Goal: Task Accomplishment & Management: Complete application form

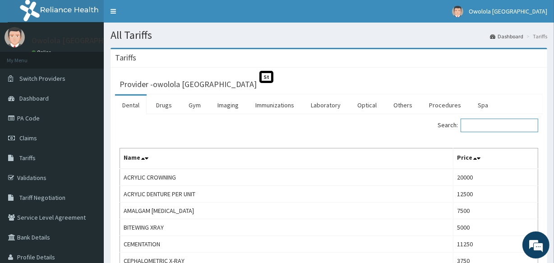
click at [467, 120] on input "Search:" at bounding box center [499, 126] width 78 height 14
click at [172, 106] on link "Drugs" at bounding box center [164, 105] width 30 height 19
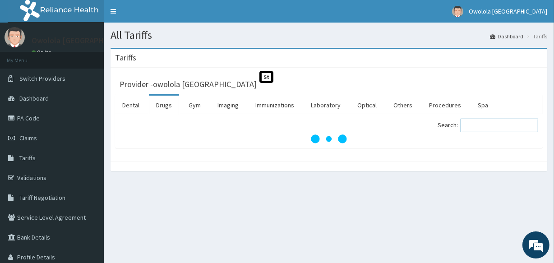
click at [482, 127] on input "Search:" at bounding box center [499, 126] width 78 height 14
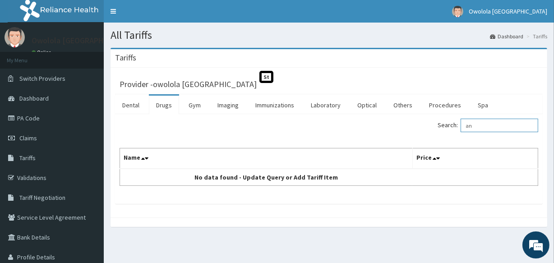
type input "a"
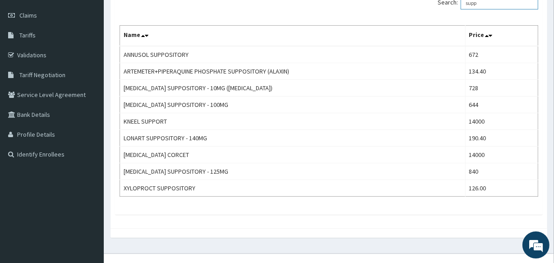
scroll to position [122, 0]
type input "s"
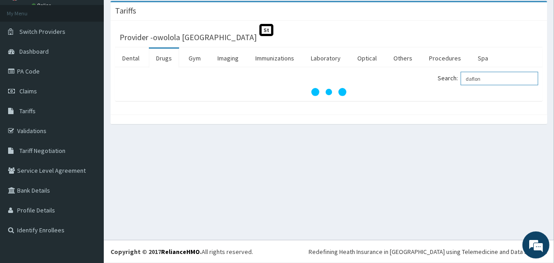
scroll to position [47, 0]
type input "daflon"
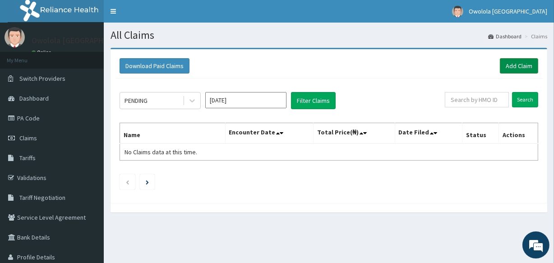
click at [519, 61] on link "Add Claim" at bounding box center [519, 65] width 38 height 15
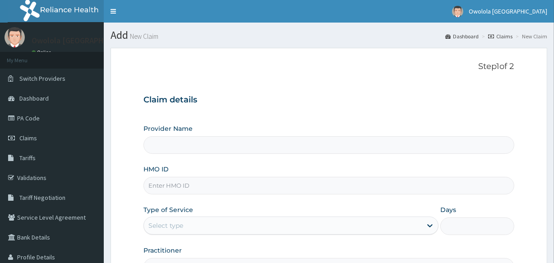
type input "owolola Bethel Hospital"
click at [186, 185] on input "HMO ID" at bounding box center [328, 186] width 370 height 18
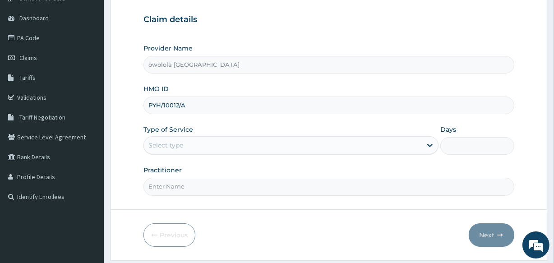
scroll to position [82, 0]
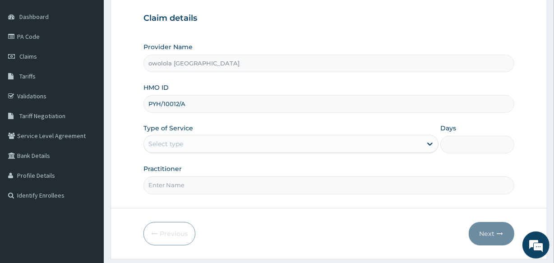
type input "PYH/10012/A"
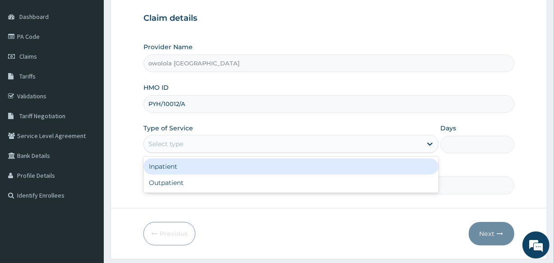
click at [243, 145] on div "Select type" at bounding box center [283, 144] width 278 height 14
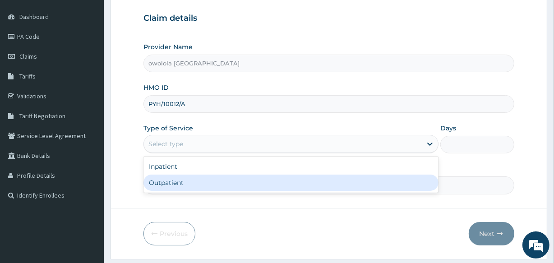
click at [216, 185] on div "Outpatient" at bounding box center [290, 183] width 295 height 16
type input "1"
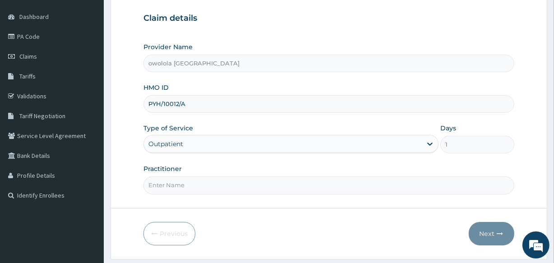
click at [216, 185] on input "Practitioner" at bounding box center [328, 185] width 370 height 18
type input "DR HENRY"
click at [492, 236] on button "Next" at bounding box center [492, 233] width 46 height 23
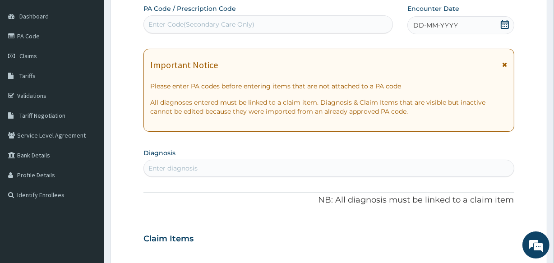
scroll to position [0, 0]
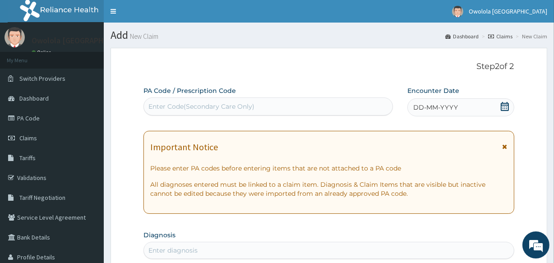
click at [188, 108] on div "Enter Code(Secondary Care Only)" at bounding box center [201, 106] width 106 height 9
paste input "PA/A4D435"
type input "PA/A4D435"
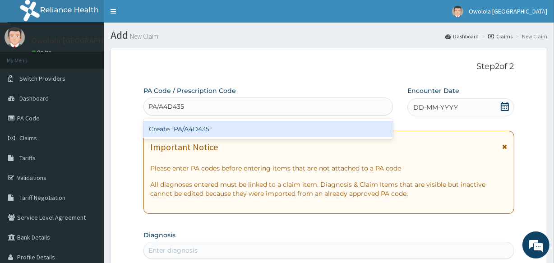
click at [189, 131] on div "Create "PA/A4D435"" at bounding box center [267, 129] width 249 height 16
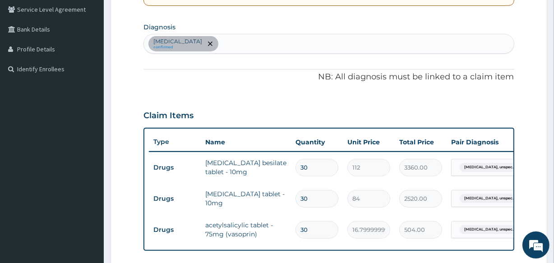
scroll to position [126, 0]
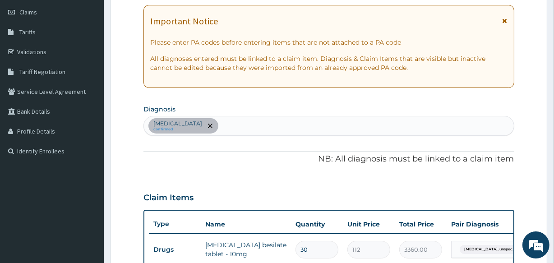
click at [287, 125] on div "Secondary hypertension, unspecified confirmed" at bounding box center [328, 125] width 369 height 19
type input "MALARIA"
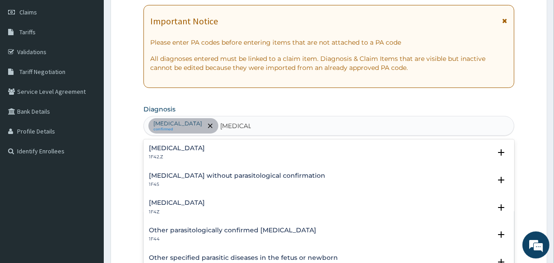
click at [205, 200] on h4 "Malaria, unspecified" at bounding box center [177, 202] width 56 height 7
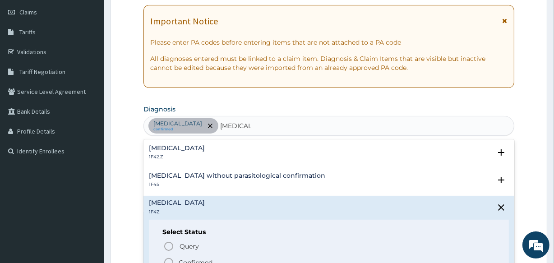
click at [191, 257] on span "Confirmed" at bounding box center [328, 262] width 331 height 11
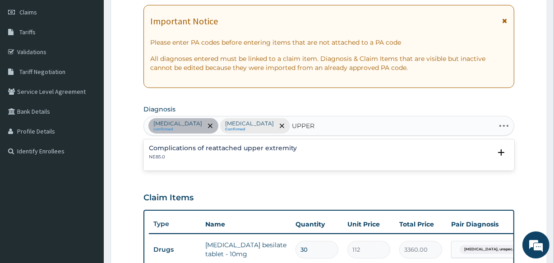
type input "UPPER"
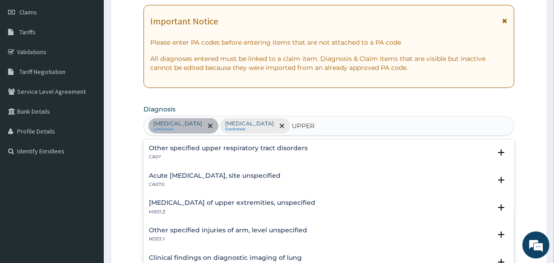
click at [184, 173] on h4 "Acute upper respiratory infection, site unspecified" at bounding box center [215, 175] width 132 height 7
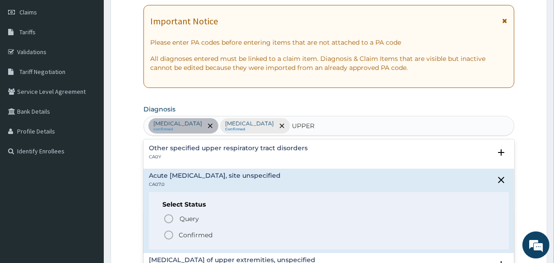
click at [188, 228] on div "Query Query covers suspected (?), Keep in view (kiv), Ruled out (r/o) Confirmed" at bounding box center [328, 227] width 332 height 28
click at [188, 233] on p "Confirmed" at bounding box center [196, 234] width 34 height 9
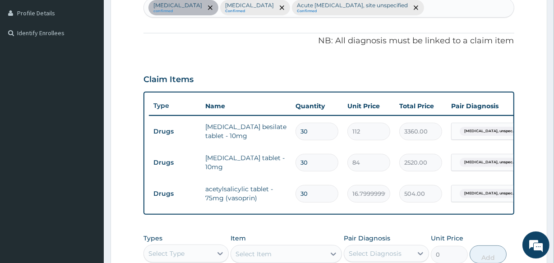
scroll to position [290, 0]
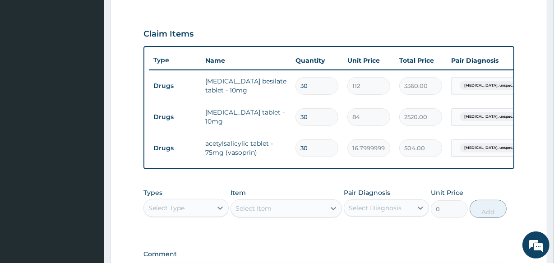
click at [251, 212] on div "Select Item" at bounding box center [285, 208] width 111 height 18
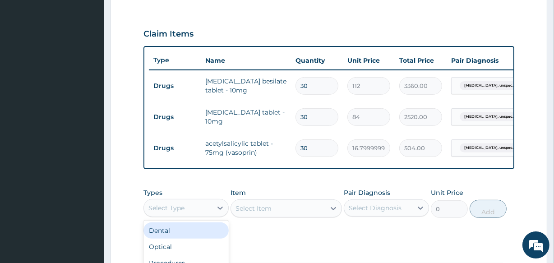
click at [170, 212] on div "Select Type" at bounding box center [166, 207] width 36 height 9
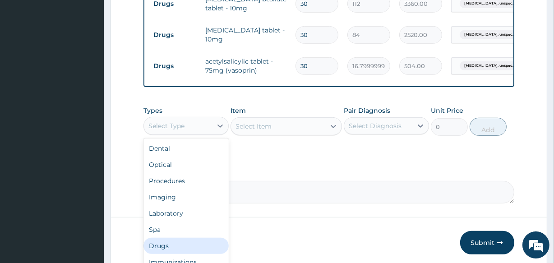
scroll to position [31, 0]
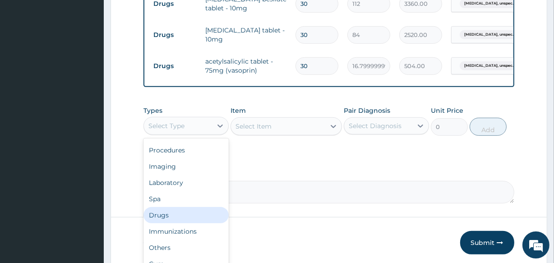
click at [182, 214] on div "Drugs" at bounding box center [185, 215] width 85 height 16
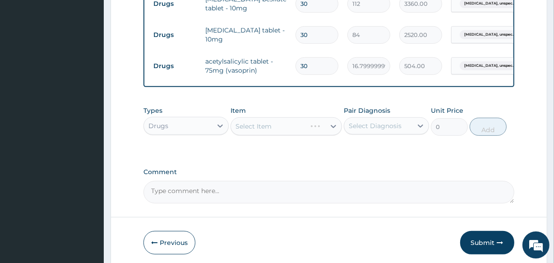
click at [268, 135] on div "Select Item" at bounding box center [285, 126] width 111 height 18
click at [243, 127] on div "Select Item" at bounding box center [285, 126] width 111 height 18
click at [268, 132] on div "Select Item" at bounding box center [285, 126] width 111 height 18
click at [267, 133] on div "Select Item" at bounding box center [285, 126] width 111 height 18
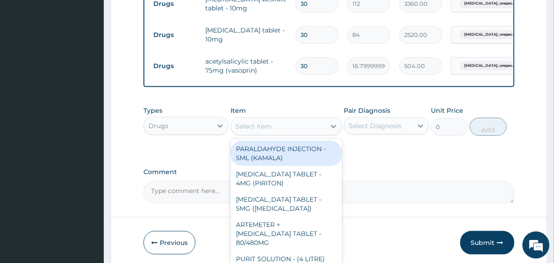
click at [267, 131] on div "Select Item" at bounding box center [253, 126] width 36 height 9
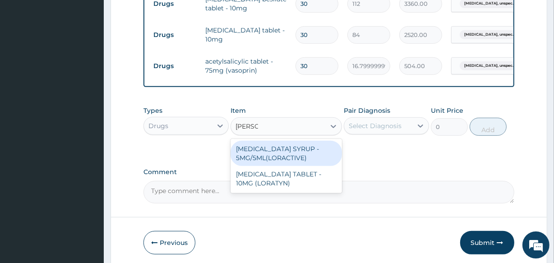
type input "LORAT"
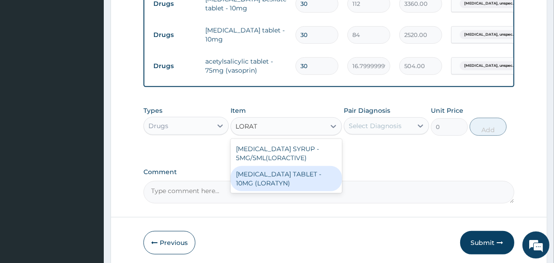
click at [275, 180] on div "LORATADINE TABLET - 10MG (LORATYN)" at bounding box center [285, 178] width 111 height 25
type input "98"
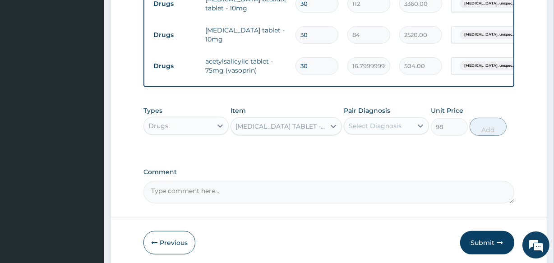
click at [398, 129] on div "Select Diagnosis" at bounding box center [375, 125] width 53 height 9
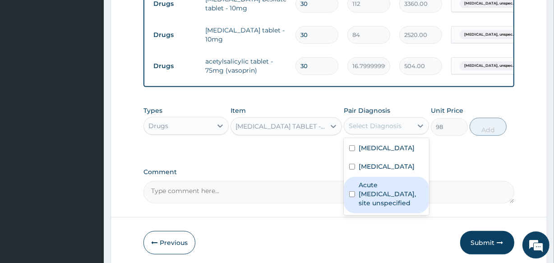
click at [387, 207] on label "Acute upper respiratory infection, site unspecified" at bounding box center [391, 193] width 65 height 27
checkbox input "true"
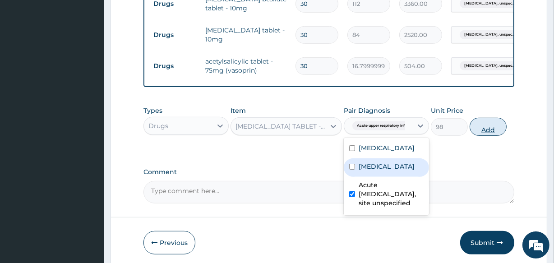
click at [486, 135] on button "Add" at bounding box center [487, 127] width 37 height 18
type input "0"
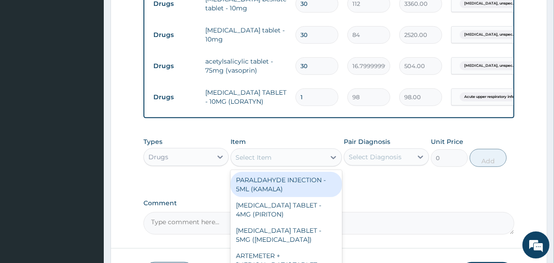
click at [266, 165] on div "Select Item" at bounding box center [278, 157] width 94 height 14
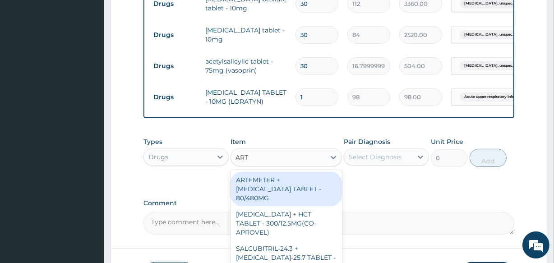
type input "ARTE"
click at [277, 201] on div "ARTEMETER + LUMEFANTRINE TABLET - 80/480MG" at bounding box center [285, 189] width 111 height 34
type input "364"
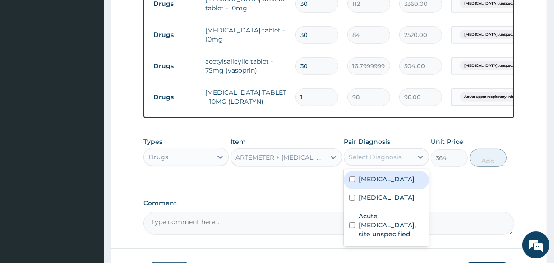
click at [383, 161] on div "Select Diagnosis" at bounding box center [375, 156] width 53 height 9
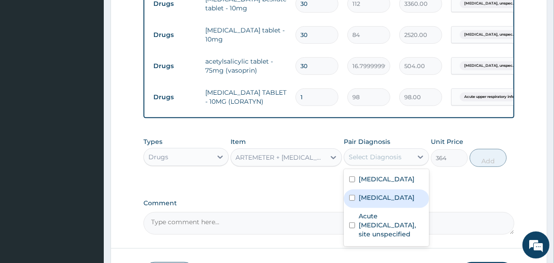
click at [381, 202] on label "Malaria, unspecified" at bounding box center [387, 197] width 56 height 9
checkbox input "true"
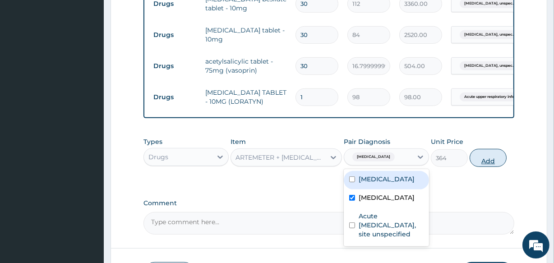
click at [489, 162] on button "Add" at bounding box center [487, 158] width 37 height 18
type input "0"
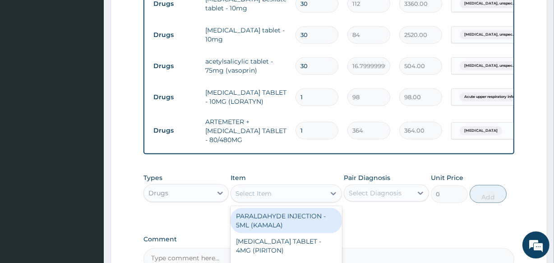
click at [249, 191] on div "Select Item" at bounding box center [285, 193] width 111 height 18
type input "PARACE"
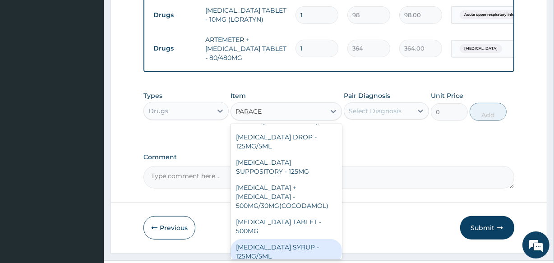
scroll to position [104, 0]
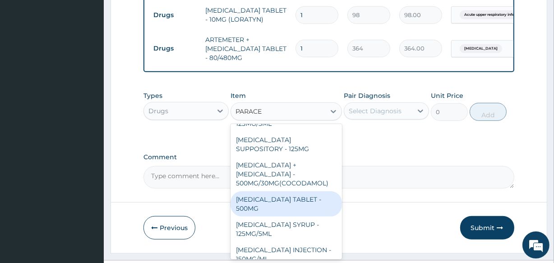
click at [304, 191] on div "PARACETAMOL TABLET - 500MG" at bounding box center [285, 203] width 111 height 25
type input "33.599999999999994"
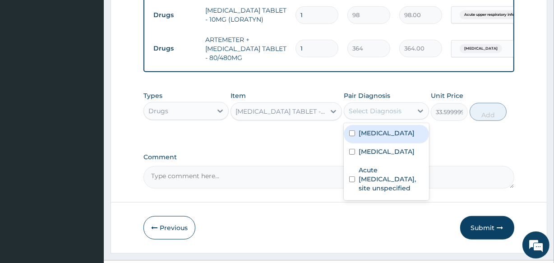
click at [405, 118] on div "Select Diagnosis" at bounding box center [378, 111] width 68 height 14
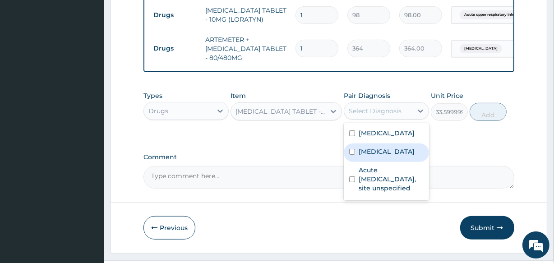
click at [392, 156] on label "Malaria, unspecified" at bounding box center [387, 151] width 56 height 9
checkbox input "true"
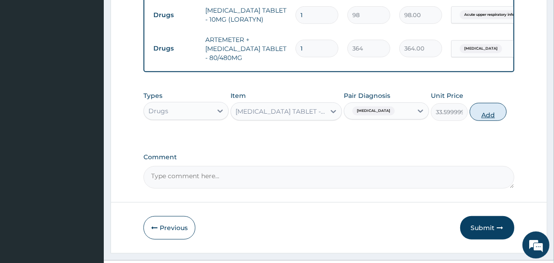
click at [490, 116] on button "Add" at bounding box center [487, 112] width 37 height 18
type input "0"
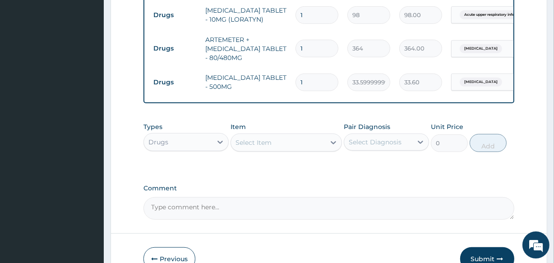
type input "18"
type input "604.80"
type input "18"
drag, startPoint x: 306, startPoint y: 51, endPoint x: 287, endPoint y: 58, distance: 19.8
click at [287, 58] on tr "Drugs ARTEMETER + LUMEFANTRINE TABLET - 80/480MG 1 364 364.00 Malaria, unspecif…" at bounding box center [370, 49] width 442 height 36
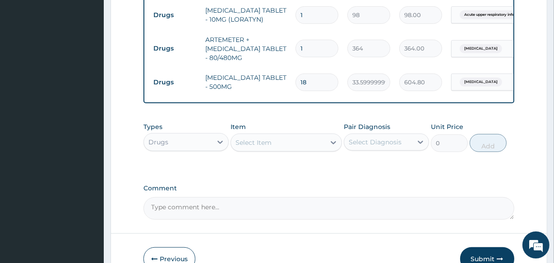
type input "6"
type input "2184.00"
type input "6"
drag, startPoint x: 308, startPoint y: 14, endPoint x: 293, endPoint y: 20, distance: 15.8
click at [293, 20] on td "1" at bounding box center [317, 15] width 52 height 27
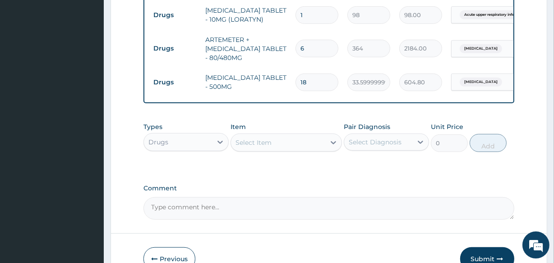
type input "5"
type input "490.00"
type input "5"
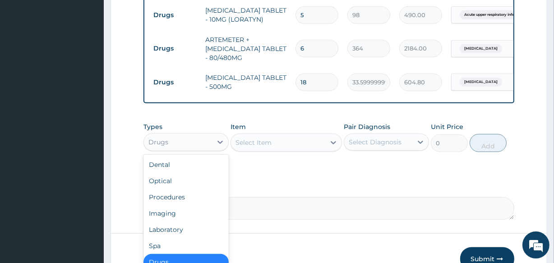
click at [199, 149] on div "Drugs" at bounding box center [178, 142] width 68 height 14
click at [180, 205] on div "Procedures" at bounding box center [185, 197] width 85 height 16
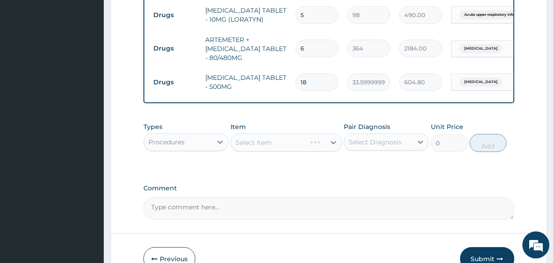
click at [294, 149] on div "Select Item" at bounding box center [285, 142] width 111 height 18
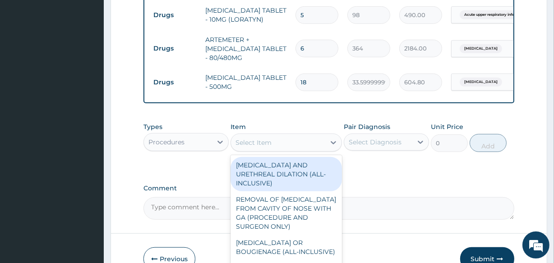
click at [274, 149] on div "Select Item" at bounding box center [278, 142] width 94 height 14
click at [279, 150] on div "Select Item" at bounding box center [278, 142] width 94 height 14
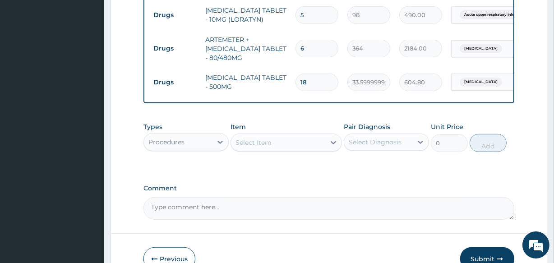
click at [280, 150] on div "Select Item" at bounding box center [278, 142] width 94 height 14
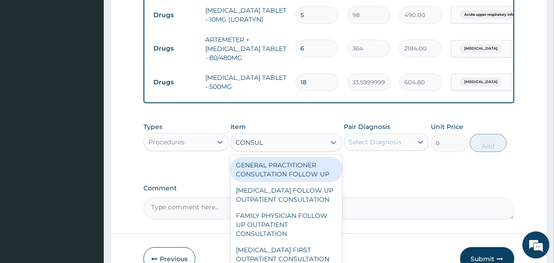
type input "CONSULT"
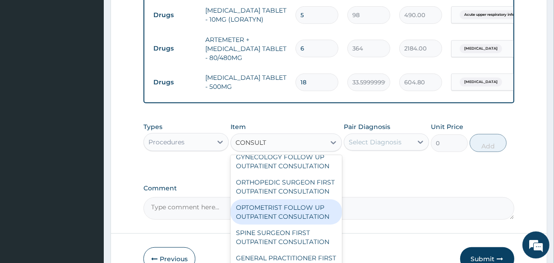
scroll to position [533, 0]
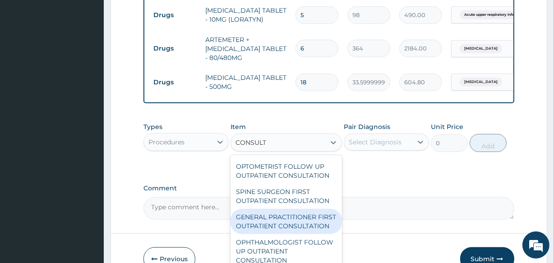
click at [299, 234] on div "GENERAL PRACTITIONER FIRST OUTPATIENT CONSULTATION" at bounding box center [285, 221] width 111 height 25
type input "3750"
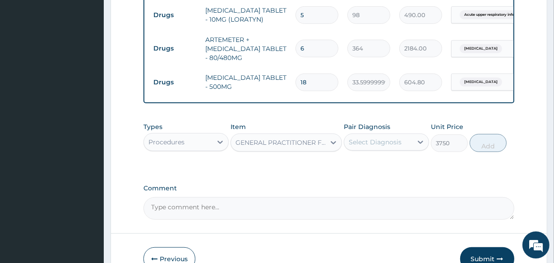
click at [365, 156] on div "Types Procedures Item GENERAL PRACTITIONER FIRST OUTPATIENT CONSULTATION Pair D…" at bounding box center [328, 137] width 370 height 39
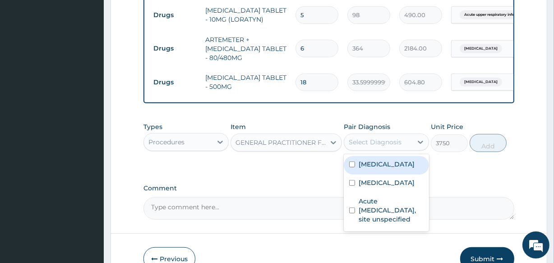
click at [365, 147] on div "Select Diagnosis" at bounding box center [375, 142] width 53 height 9
drag, startPoint x: 362, startPoint y: 176, endPoint x: 370, endPoint y: 207, distance: 31.8
click at [362, 169] on label "Secondary hypertension, unspecified" at bounding box center [387, 164] width 56 height 9
checkbox input "true"
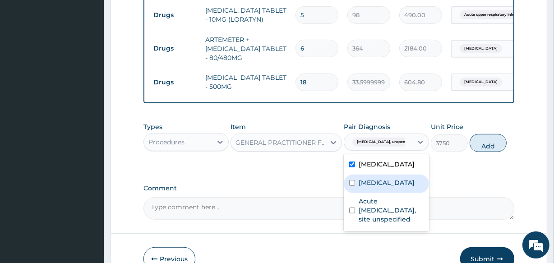
click at [370, 187] on label "Malaria, unspecified" at bounding box center [387, 182] width 56 height 9
checkbox input "true"
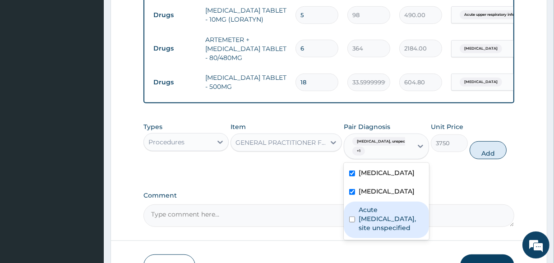
drag, startPoint x: 379, startPoint y: 235, endPoint x: 394, endPoint y: 213, distance: 26.5
click at [388, 221] on div "Secondary hypertension, unspecified Malaria, unspecified Acute upper respirator…" at bounding box center [386, 201] width 85 height 77
drag, startPoint x: 384, startPoint y: 249, endPoint x: 400, endPoint y: 219, distance: 34.9
click at [386, 232] on label "Acute upper respiratory infection, site unspecified" at bounding box center [391, 218] width 65 height 27
checkbox input "true"
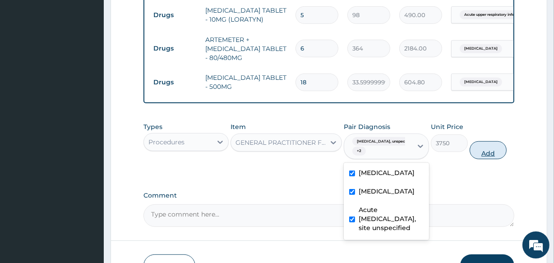
click at [496, 159] on button "Add" at bounding box center [487, 150] width 37 height 18
type input "0"
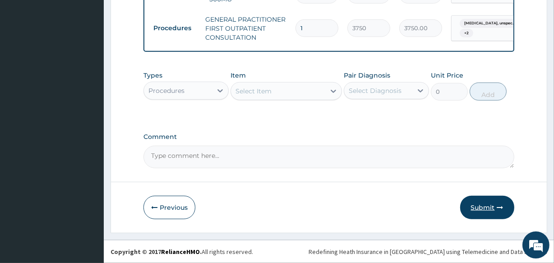
click at [483, 204] on button "Submit" at bounding box center [487, 207] width 54 height 23
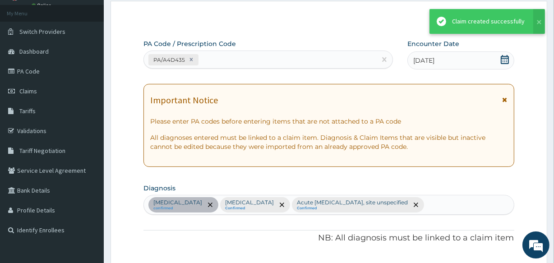
scroll to position [547, 0]
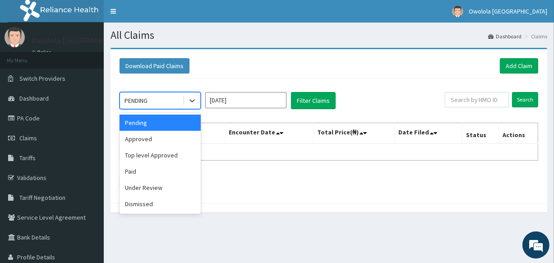
click at [175, 101] on div "PENDING" at bounding box center [151, 100] width 63 height 14
drag, startPoint x: 145, startPoint y: 139, endPoint x: 180, endPoint y: 130, distance: 36.9
click at [151, 137] on div "Approved" at bounding box center [160, 139] width 81 height 16
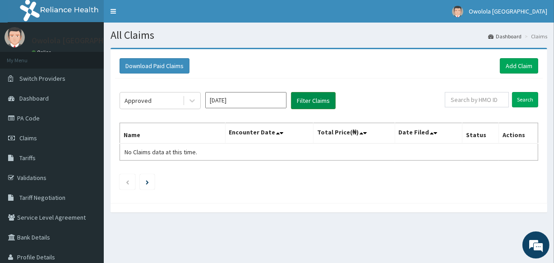
click at [325, 96] on button "Filter Claims" at bounding box center [313, 100] width 45 height 17
